Goal: Task Accomplishment & Management: Use online tool/utility

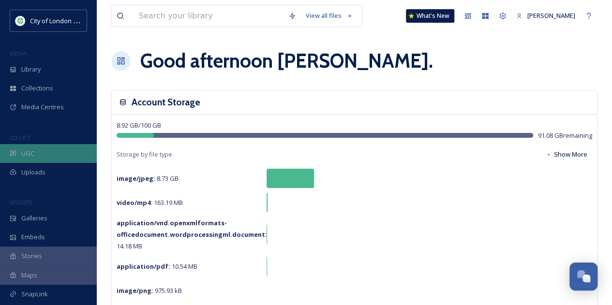
click at [51, 153] on div "UGC" at bounding box center [48, 153] width 97 height 19
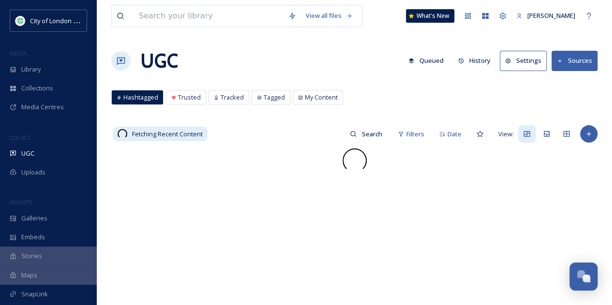
click at [474, 63] on button "History" at bounding box center [474, 60] width 42 height 19
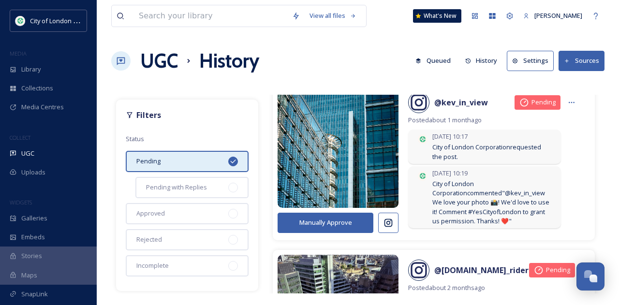
scroll to position [193, 0]
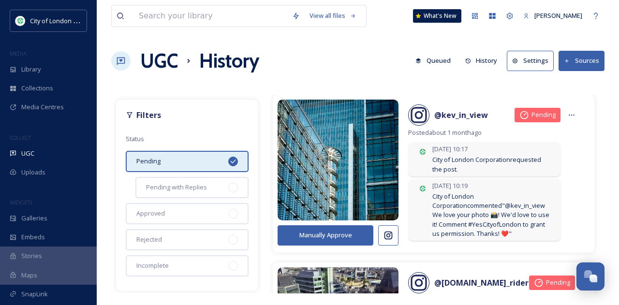
click at [337, 238] on button "Manually Approve" at bounding box center [326, 235] width 96 height 20
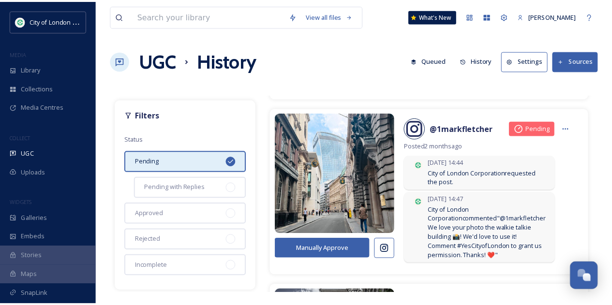
scroll to position [1983, 0]
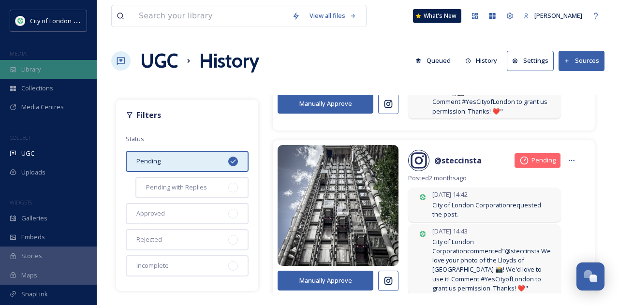
click at [33, 67] on span "Library" at bounding box center [30, 69] width 19 height 9
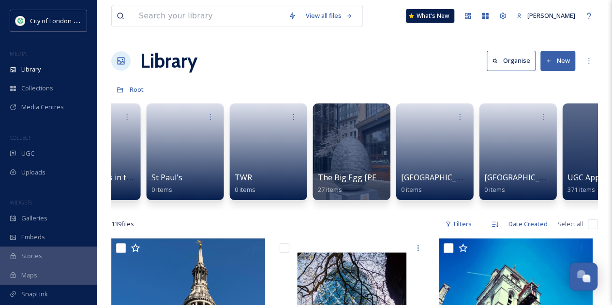
scroll to position [0, 1261]
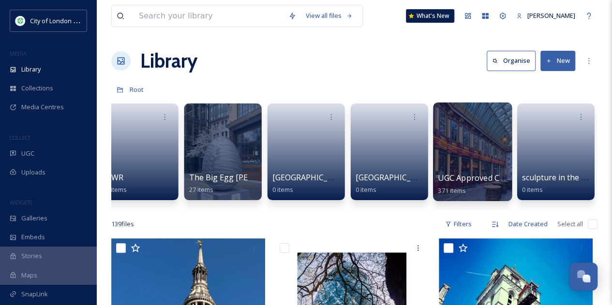
click at [472, 119] on div at bounding box center [472, 116] width 69 height 18
click at [473, 143] on div at bounding box center [472, 152] width 79 height 99
